Goal: Navigation & Orientation: Find specific page/section

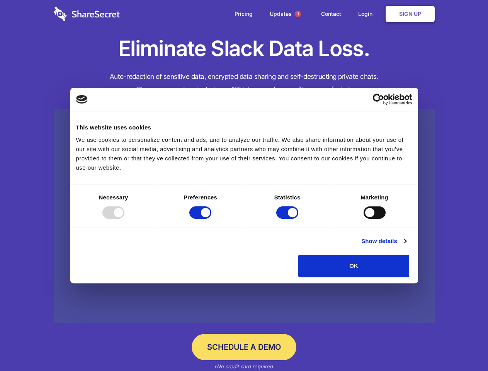
click at [124, 219] on div at bounding box center [113, 212] width 22 height 12
click at [211, 219] on input "Preferences" at bounding box center [200, 212] width 22 height 12
checkbox input "false"
click at [288, 219] on input "Statistics" at bounding box center [287, 212] width 22 height 12
checkbox input "false"
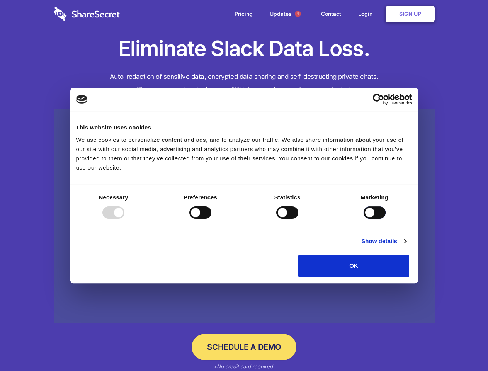
click at [364, 219] on input "Marketing" at bounding box center [375, 212] width 22 height 12
checkbox input "true"
click at [406, 246] on link "Show details" at bounding box center [383, 240] width 45 height 9
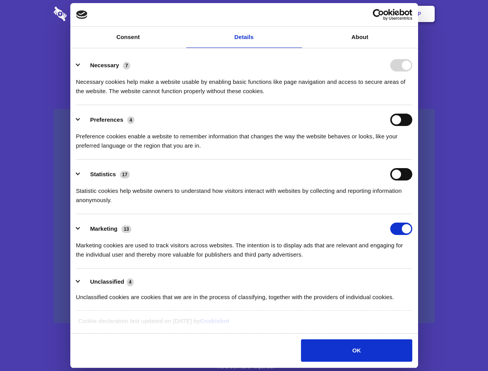
click at [416, 280] on ul "Necessary 7 Necessary cookies help make a website usable by enabling basic func…" at bounding box center [243, 181] width 343 height 260
click at [298, 14] on span "1" at bounding box center [298, 14] width 6 height 6
